Goal: Transaction & Acquisition: Purchase product/service

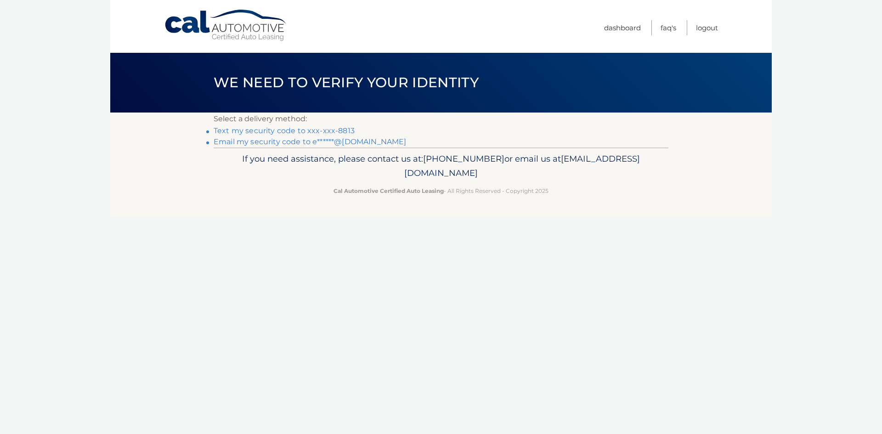
click at [328, 125] on p "Select a delivery method:" at bounding box center [441, 119] width 455 height 13
click at [324, 126] on li "Text my security code to xxx-xxx-8813" at bounding box center [441, 130] width 455 height 11
click at [322, 128] on link "Text my security code to xxx-xxx-8813" at bounding box center [284, 130] width 141 height 9
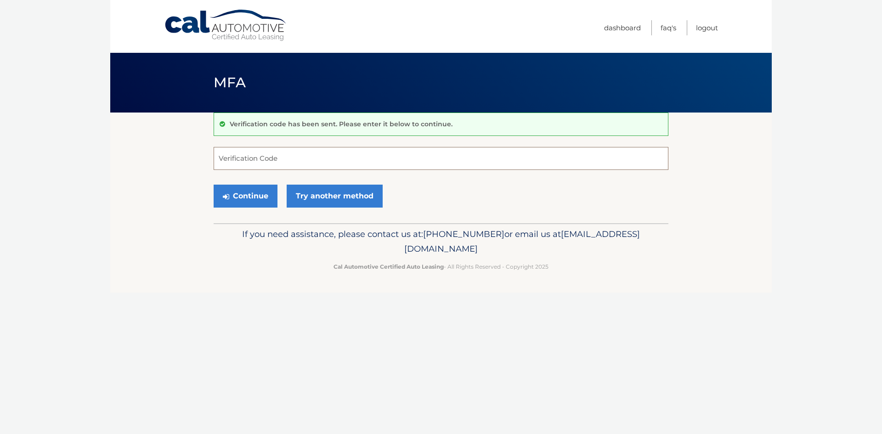
click at [281, 156] on input "Verification Code" at bounding box center [441, 158] width 455 height 23
type input "819396"
click at [214, 185] on button "Continue" at bounding box center [246, 196] width 64 height 23
click at [256, 191] on button "Continue" at bounding box center [246, 196] width 64 height 23
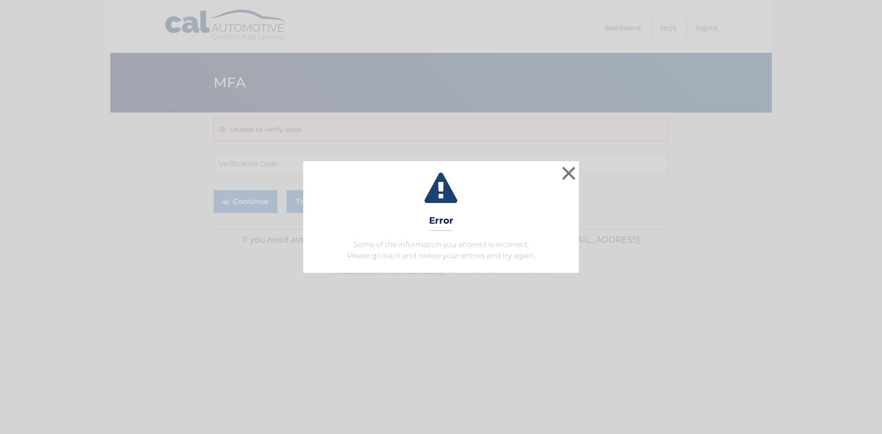
click at [278, 166] on div "× Error Some of the information you entered is incorrect. Please go back and re…" at bounding box center [441, 216] width 875 height 111
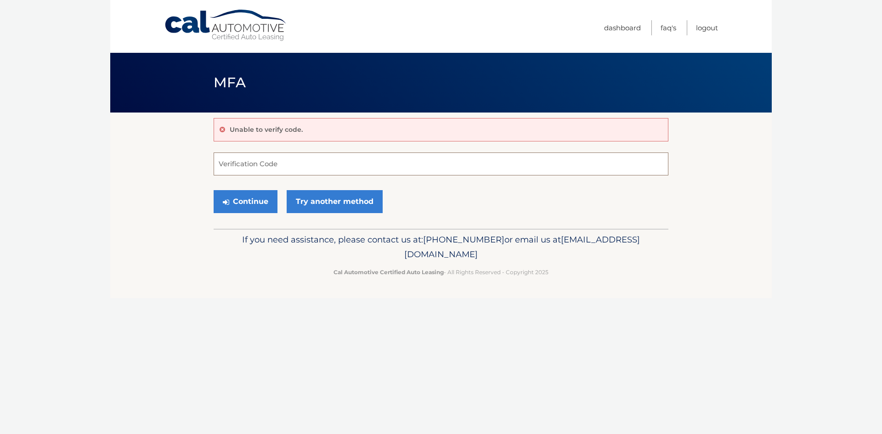
click at [279, 165] on input "Verification Code" at bounding box center [441, 164] width 455 height 23
type input "819396"
click at [255, 203] on button "Continue" at bounding box center [246, 201] width 64 height 23
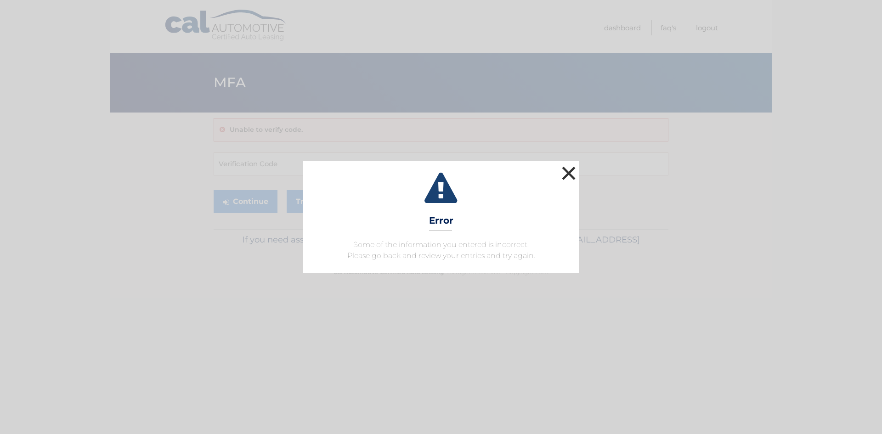
click at [573, 176] on button "×" at bounding box center [569, 173] width 18 height 18
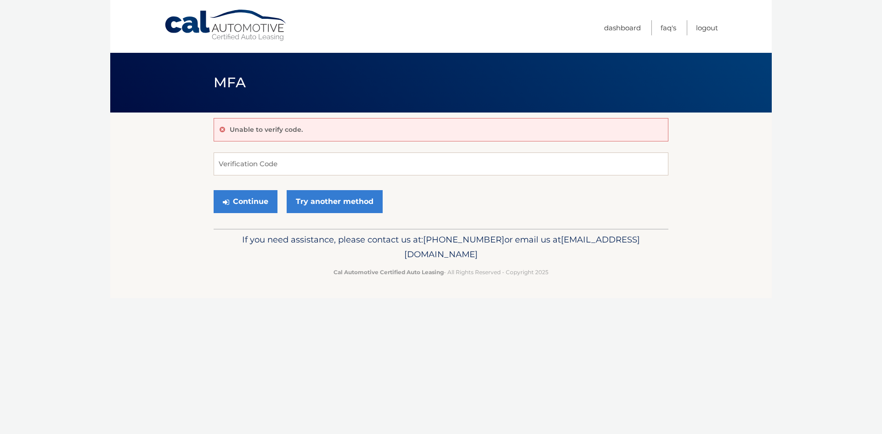
click at [402, 130] on div "Unable to verify code." at bounding box center [441, 129] width 455 height 23
click at [342, 200] on link "Try another method" at bounding box center [335, 201] width 96 height 23
click at [702, 26] on link "Logout" at bounding box center [707, 27] width 22 height 15
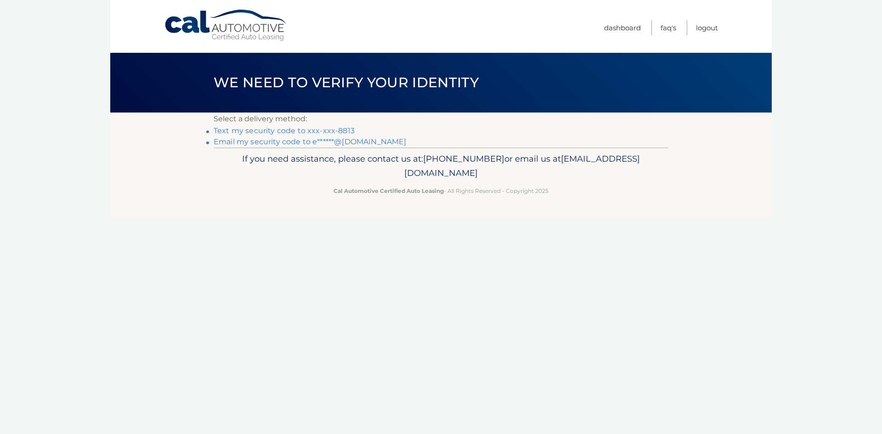
click at [274, 133] on link "Text my security code to xxx-xxx-8813" at bounding box center [284, 130] width 141 height 9
click at [266, 142] on link "Email my security code to e******@gmail.com" at bounding box center [310, 141] width 193 height 9
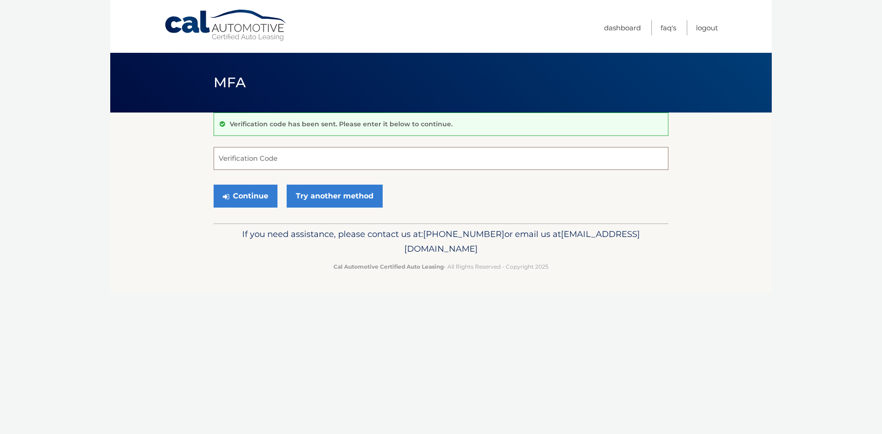
click at [252, 154] on input "Verification Code" at bounding box center [441, 158] width 455 height 23
type input "726158"
click at [214, 185] on button "Continue" at bounding box center [246, 196] width 64 height 23
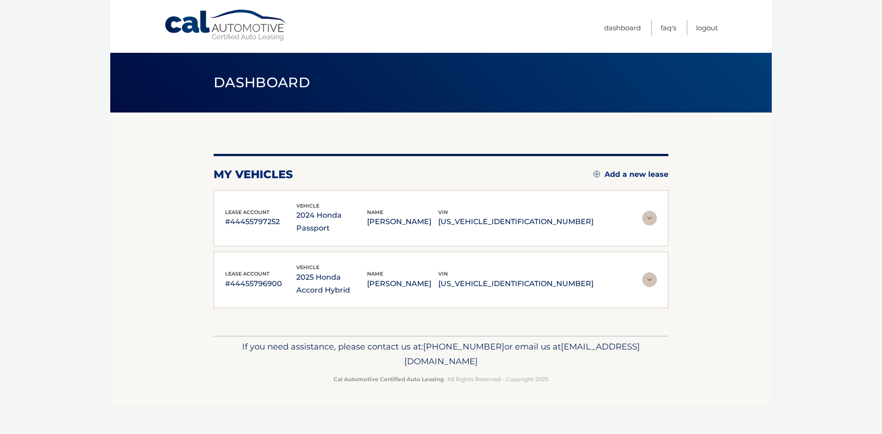
click at [647, 211] on img at bounding box center [650, 218] width 15 height 15
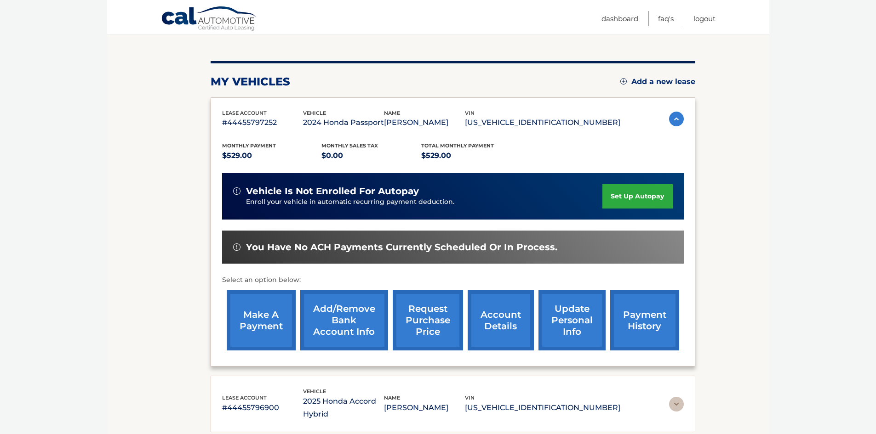
scroll to position [153, 0]
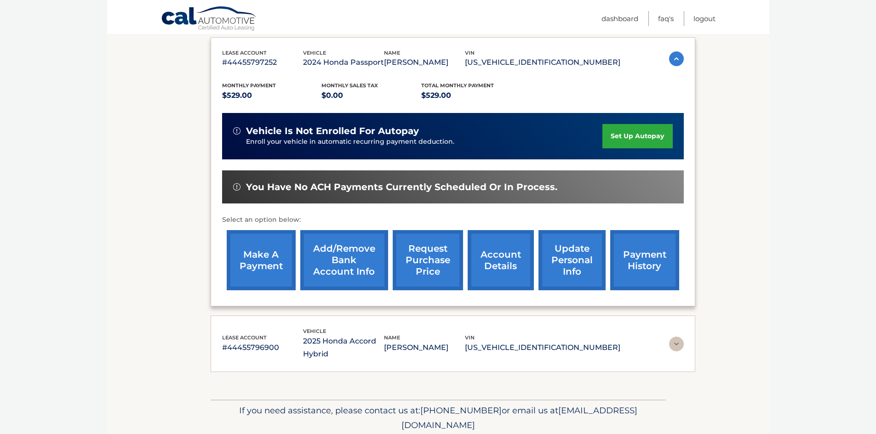
click at [261, 274] on link "make a payment" at bounding box center [261, 260] width 69 height 60
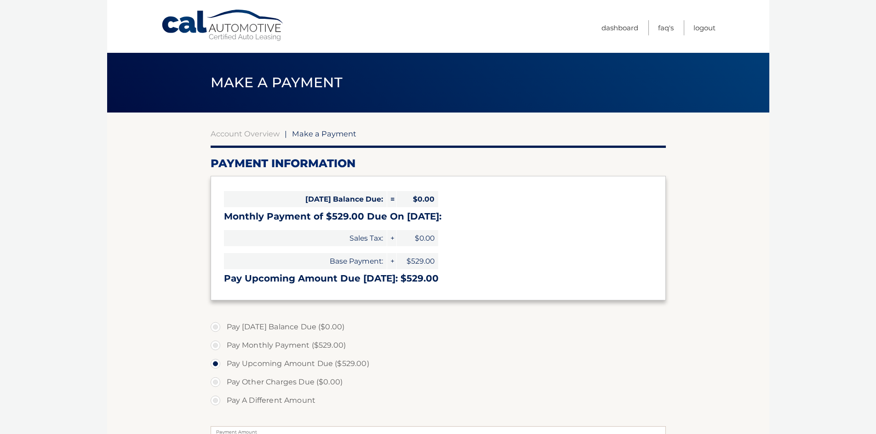
select select "M2ZlMmRmMWMtMTlhNS00YjIyLTkxODMtZWEzMDA4ZDIwOTcy"
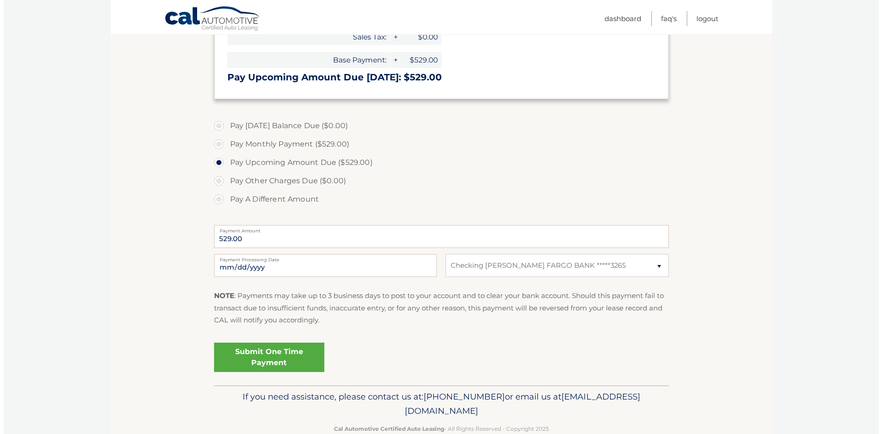
scroll to position [222, 0]
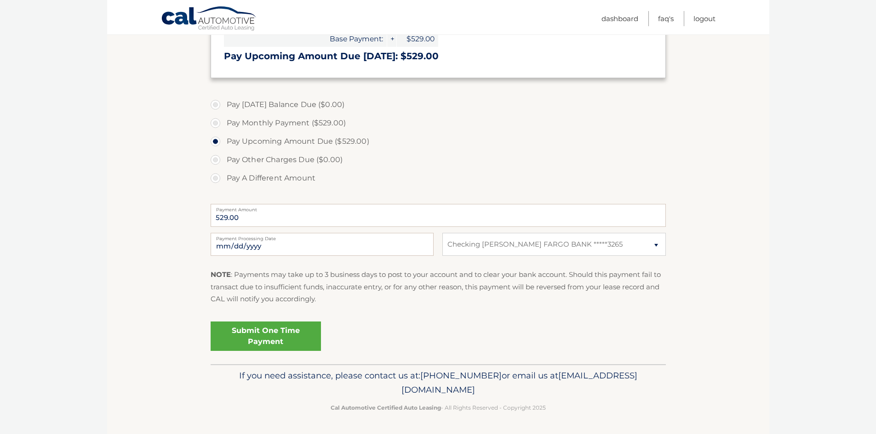
click at [276, 337] on link "Submit One Time Payment" at bounding box center [266, 336] width 110 height 29
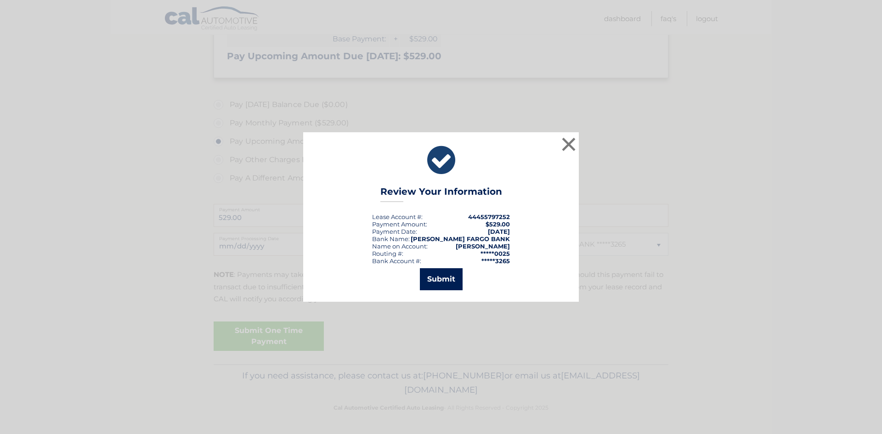
click at [433, 281] on button "Submit" at bounding box center [441, 279] width 43 height 22
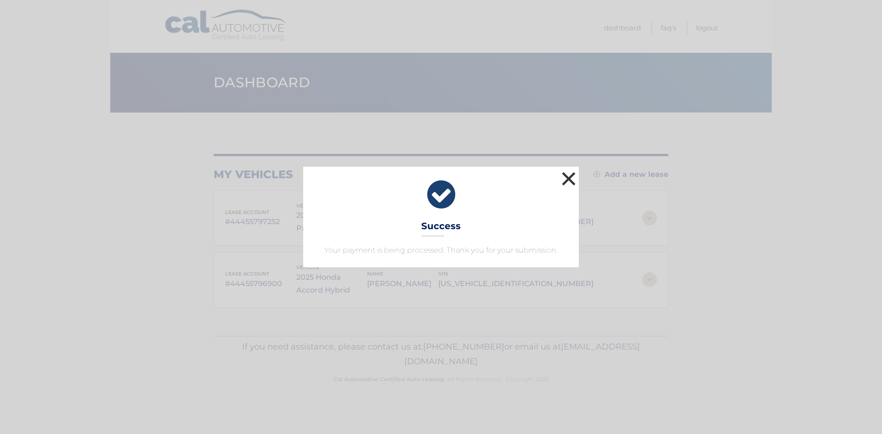
drag, startPoint x: 569, startPoint y: 182, endPoint x: 528, endPoint y: 190, distance: 42.7
click at [569, 182] on button "×" at bounding box center [569, 179] width 18 height 18
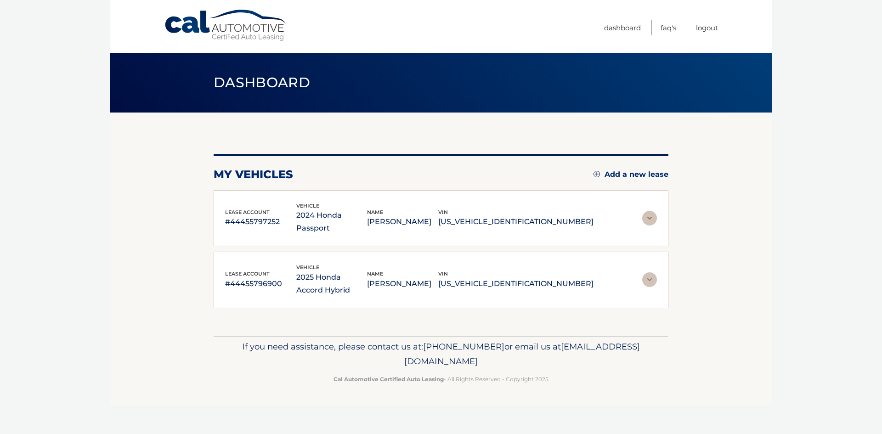
click at [655, 273] on img at bounding box center [650, 280] width 15 height 15
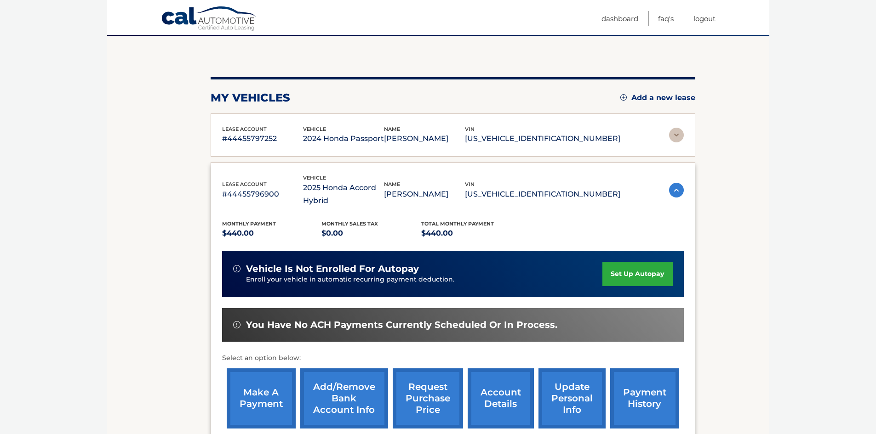
scroll to position [153, 0]
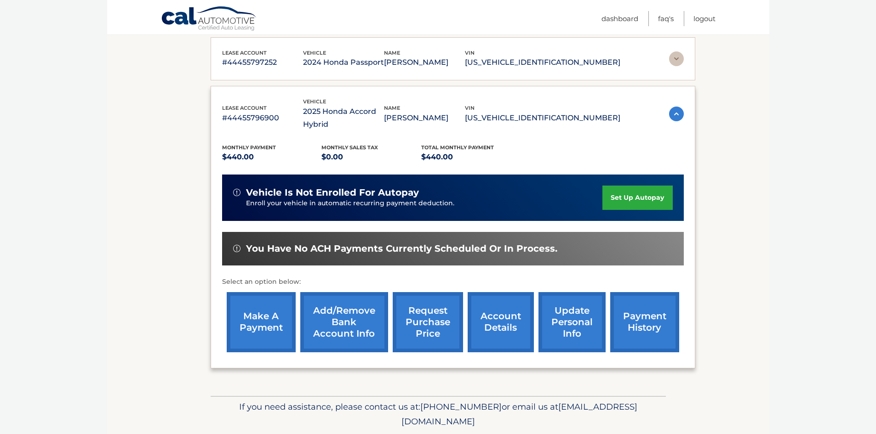
click at [253, 331] on link "make a payment" at bounding box center [261, 322] width 69 height 60
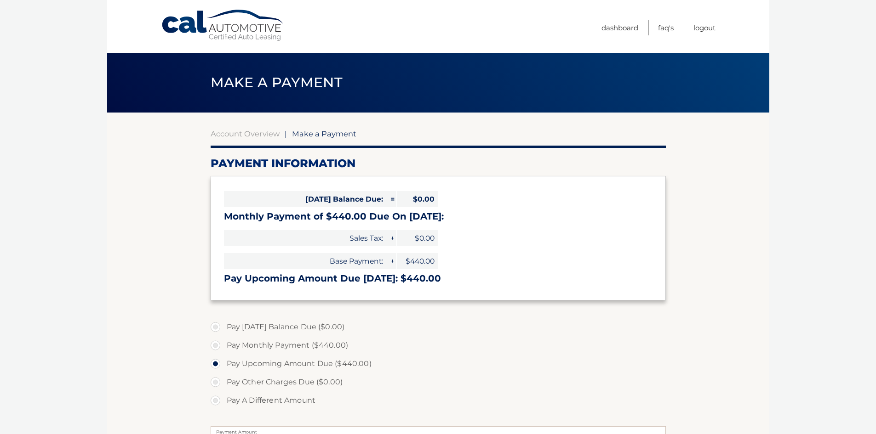
select select "NTU3NDE1YjQtOGE5OC00YTI3LThjZmQtMjA1N2RjMzgzOGVi"
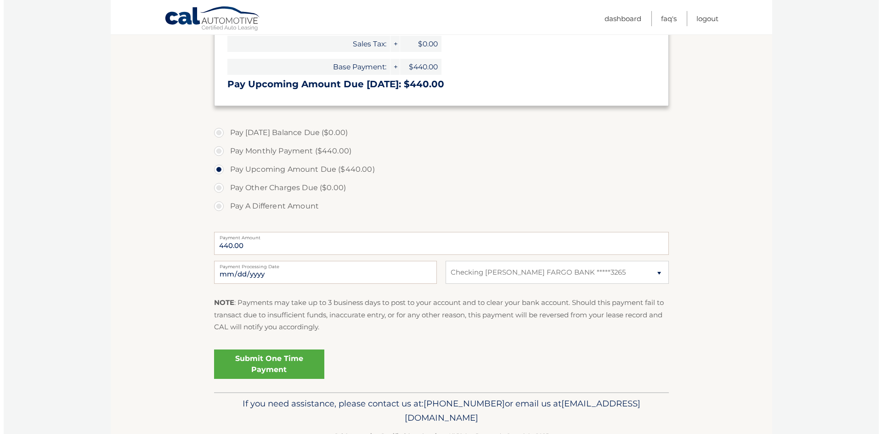
scroll to position [222, 0]
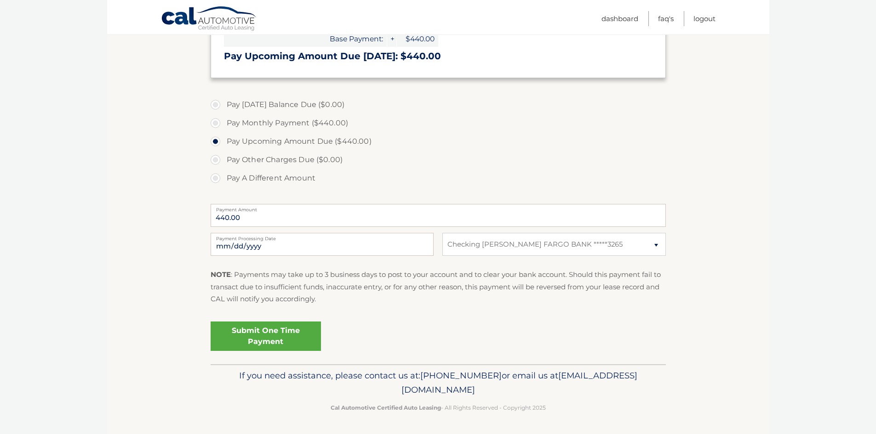
click at [275, 331] on link "Submit One Time Payment" at bounding box center [266, 336] width 110 height 29
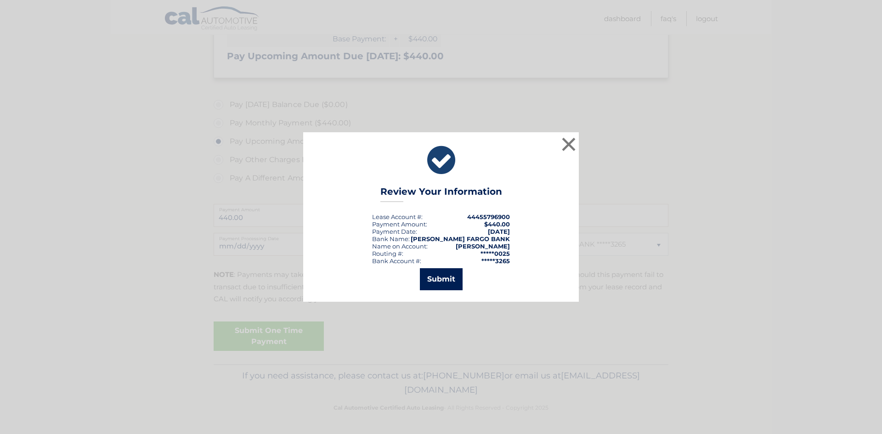
click at [452, 280] on button "Submit" at bounding box center [441, 279] width 43 height 22
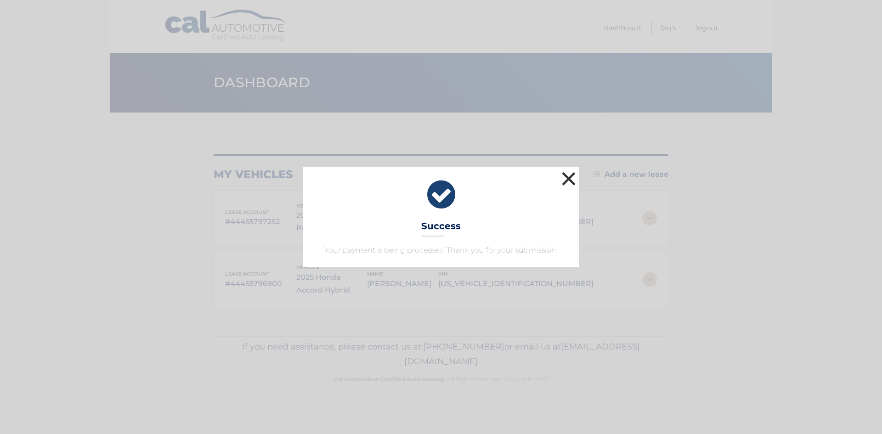
click at [574, 184] on button "×" at bounding box center [569, 179] width 18 height 18
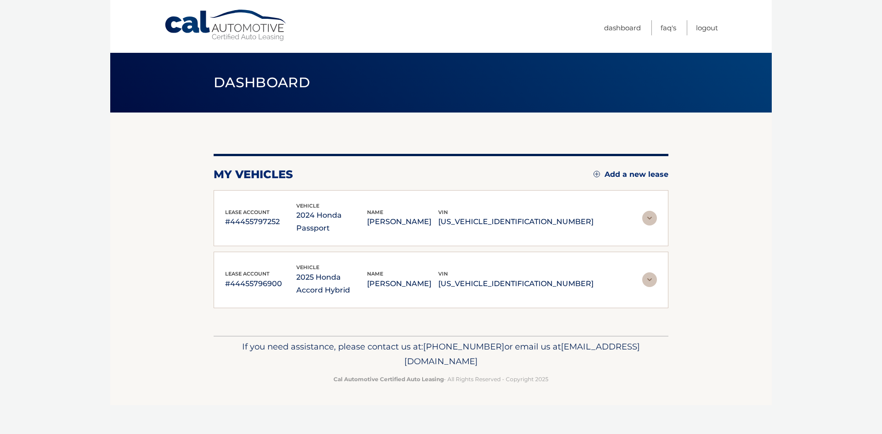
click at [296, 216] on p "#44455797252" at bounding box center [260, 222] width 71 height 13
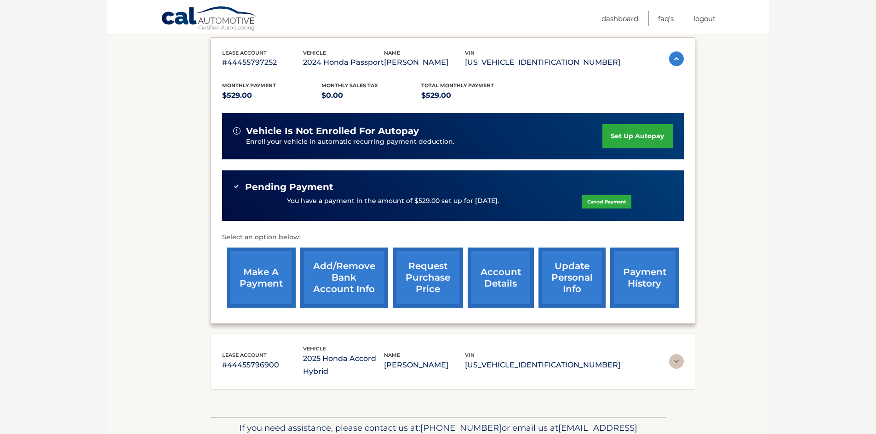
scroll to position [206, 0]
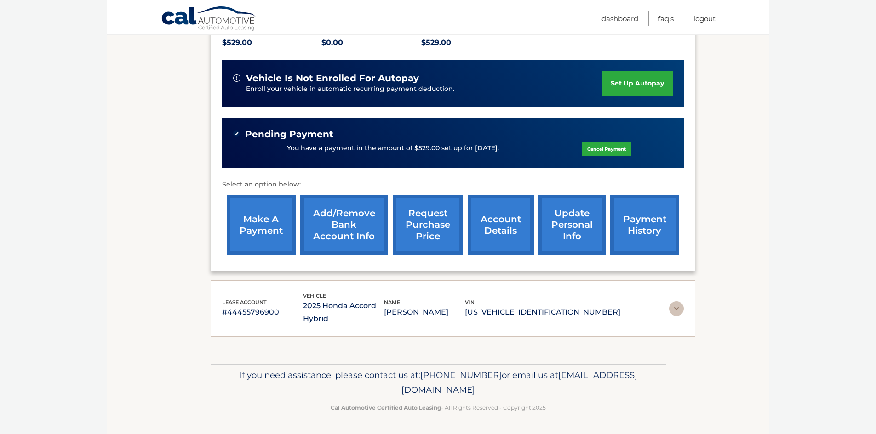
click at [307, 290] on div "lease account #44455796900 vehicle 2025 Honda Accord Hybrid name TODD MERKIN vi…" at bounding box center [453, 308] width 484 height 57
click at [663, 303] on div "lease account #44455796900 vehicle 2025 Honda Accord Hybrid name TODD MERKIN vi…" at bounding box center [452, 309] width 461 height 34
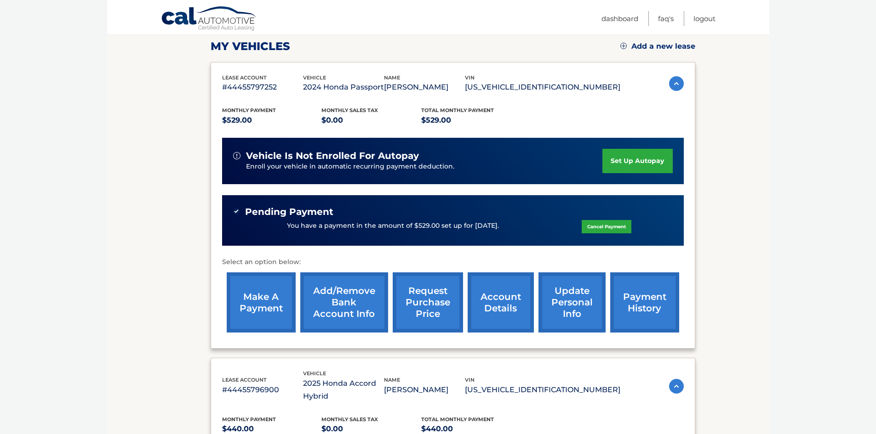
scroll to position [0, 0]
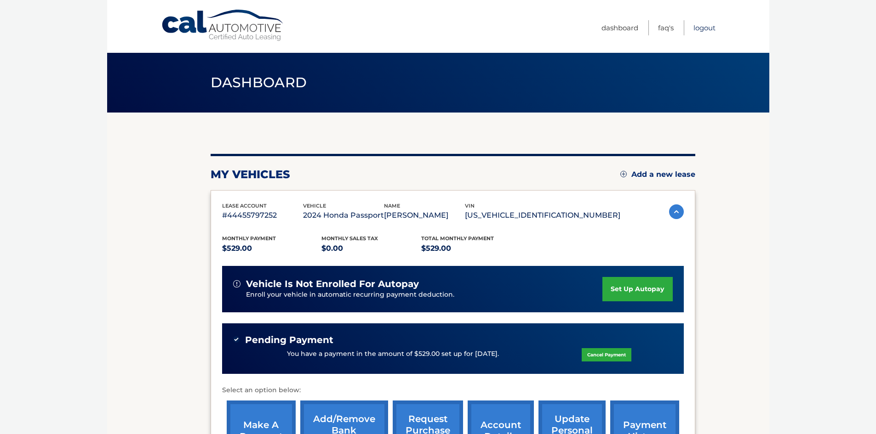
click at [697, 32] on link "Logout" at bounding box center [704, 27] width 22 height 15
